Goal: Use online tool/utility: Utilize a website feature to perform a specific function

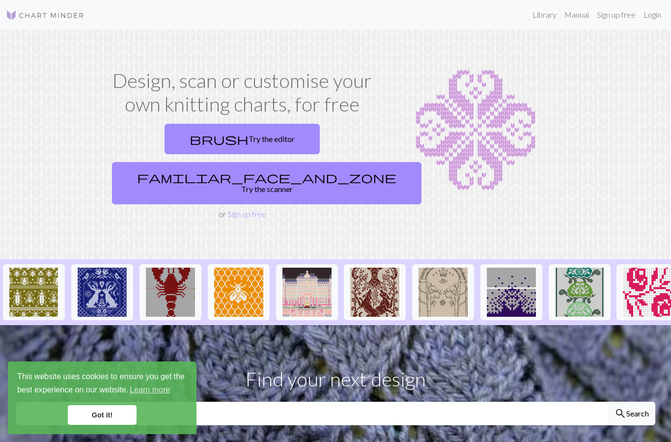
click at [165, 148] on link "brush Try the editor" at bounding box center [242, 139] width 155 height 30
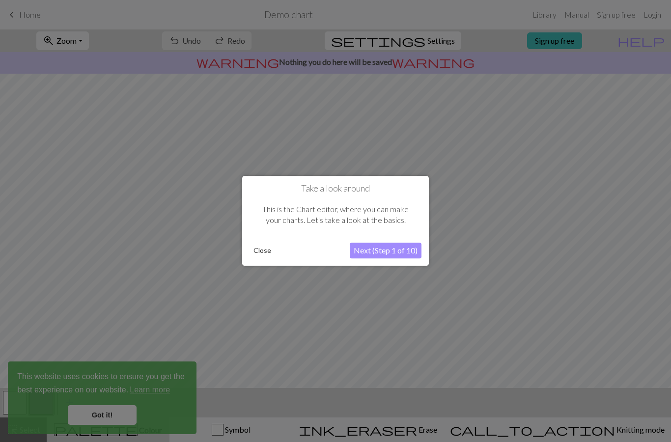
click at [381, 252] on button "Next (Step 1 of 10)" at bounding box center [386, 251] width 72 height 16
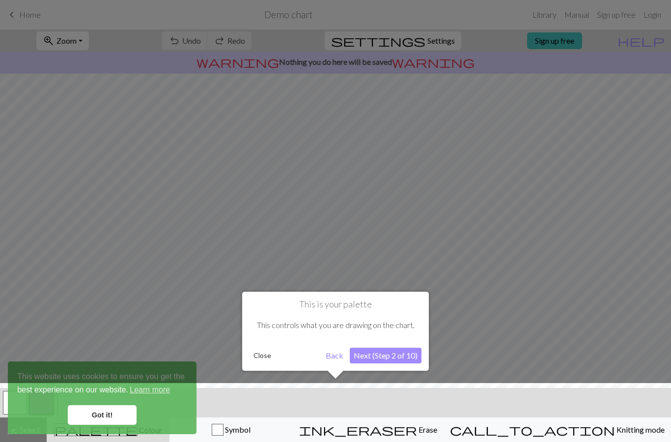
click at [380, 355] on button "Next (Step 2 of 10)" at bounding box center [386, 356] width 72 height 16
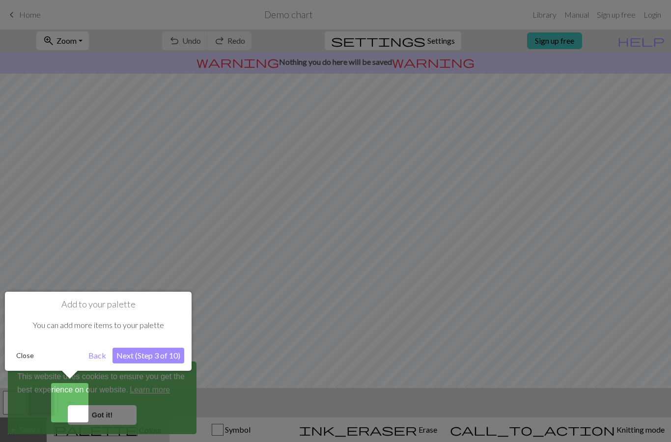
click at [129, 352] on button "Next (Step 3 of 10)" at bounding box center [149, 356] width 72 height 16
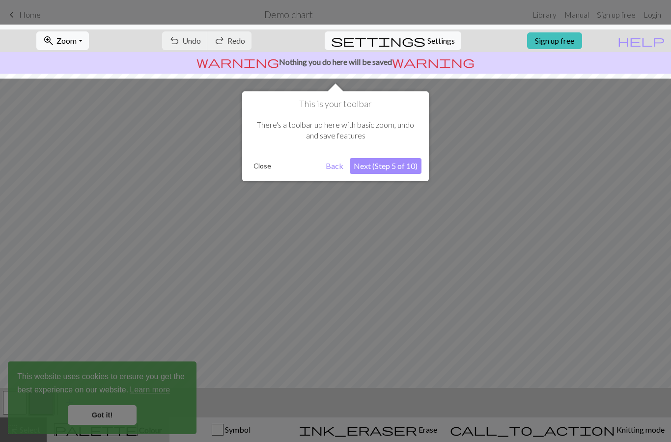
click at [402, 170] on button "Next (Step 5 of 10)" at bounding box center [386, 166] width 72 height 16
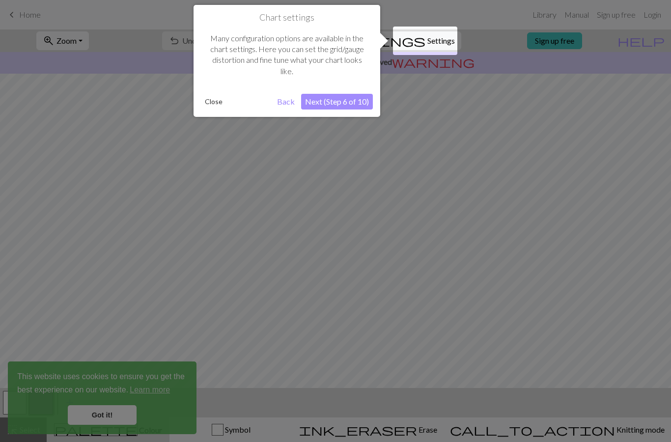
click at [343, 105] on button "Next (Step 6 of 10)" at bounding box center [337, 102] width 72 height 16
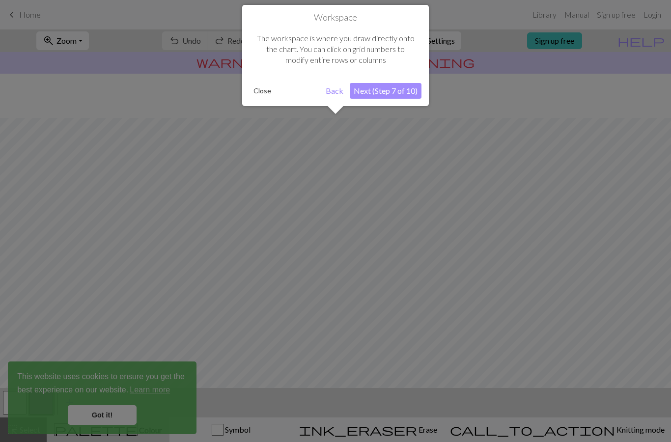
scroll to position [44, 0]
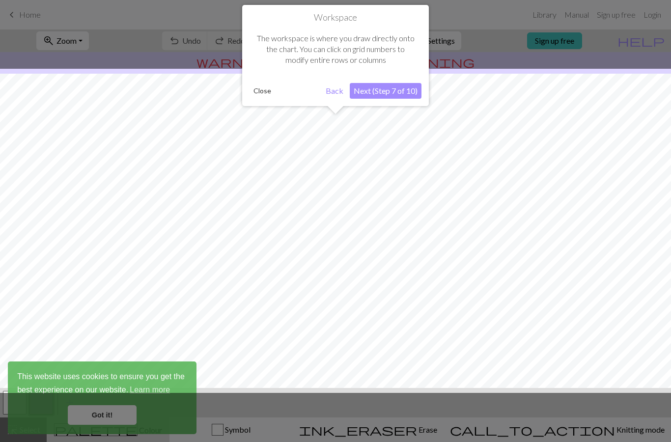
click at [382, 89] on button "Next (Step 7 of 10)" at bounding box center [386, 91] width 72 height 16
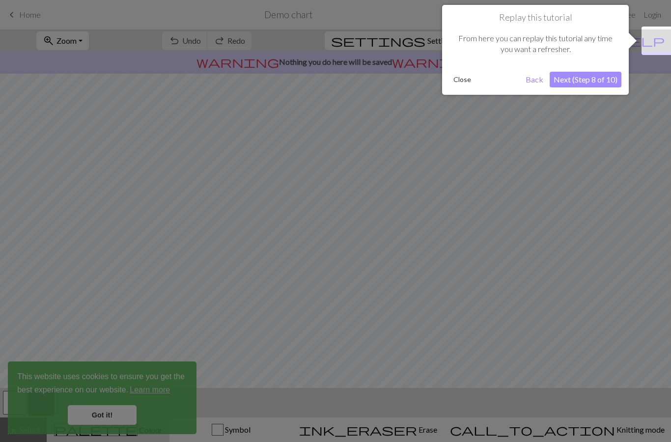
click at [588, 80] on button "Next (Step 8 of 10)" at bounding box center [586, 80] width 72 height 16
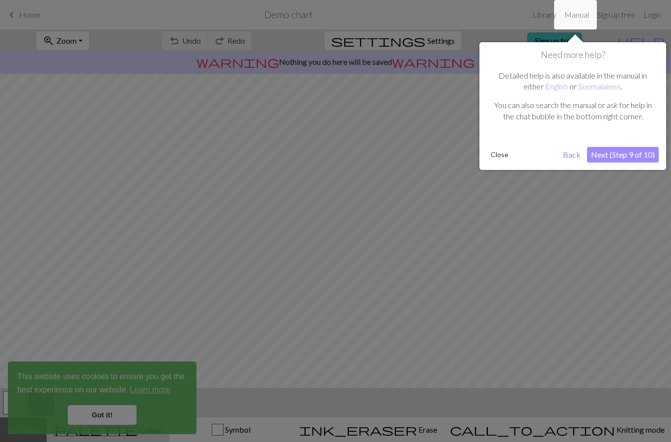
click at [637, 156] on button "Next (Step 9 of 10)" at bounding box center [623, 155] width 72 height 16
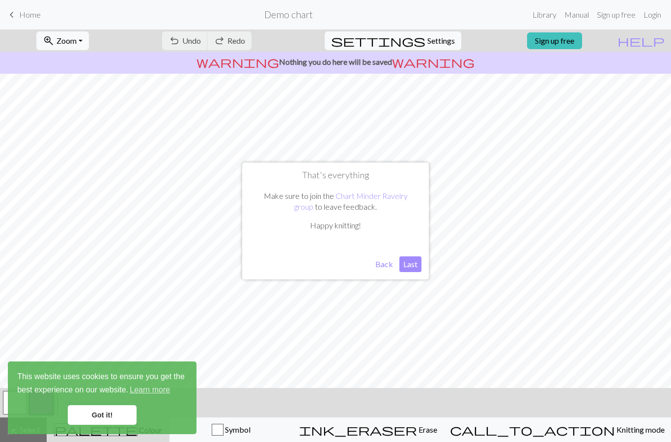
click at [408, 264] on button "Last" at bounding box center [410, 264] width 22 height 16
click at [437, 426] on span "Erase" at bounding box center [427, 429] width 20 height 9
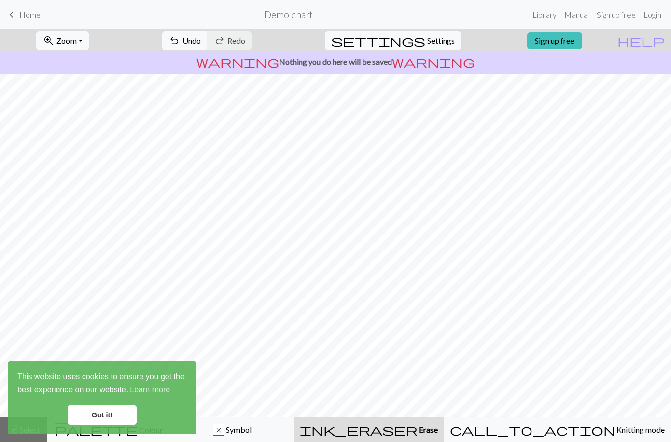
click at [91, 408] on link "Got it!" at bounding box center [102, 415] width 69 height 20
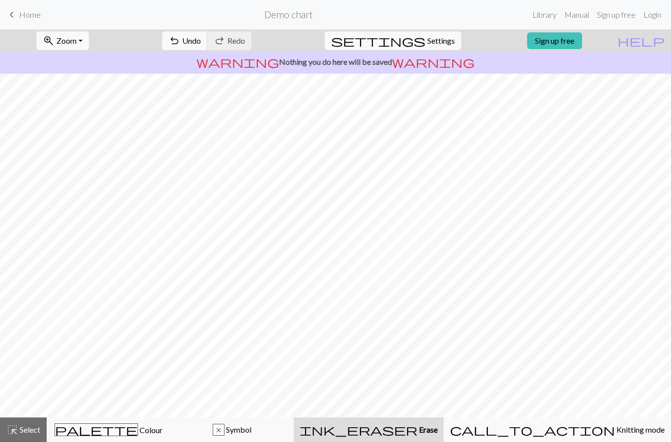
click at [21, 433] on span "Select" at bounding box center [29, 429] width 22 height 9
click at [16, 433] on span "highlight_alt" at bounding box center [12, 430] width 12 height 14
click at [22, 7] on link "keyboard_arrow_left Home" at bounding box center [23, 14] width 35 height 17
